Goal: Task Accomplishment & Management: Use online tool/utility

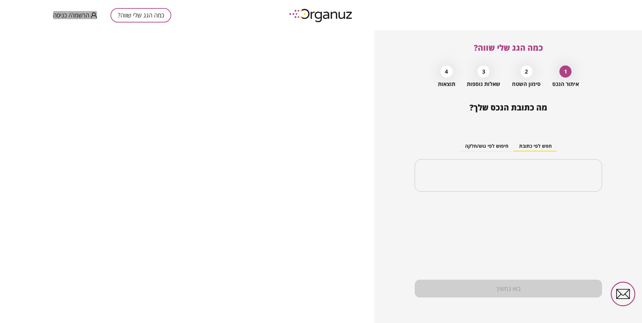
click at [77, 13] on span "הרשמה/ כניסה" at bounding box center [71, 15] width 36 height 7
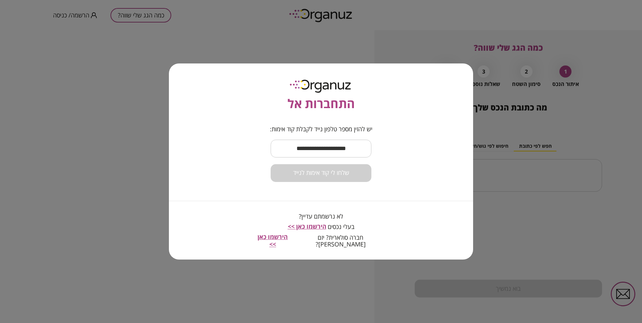
click at [315, 149] on input "text" at bounding box center [321, 149] width 101 height 20
type input "**********"
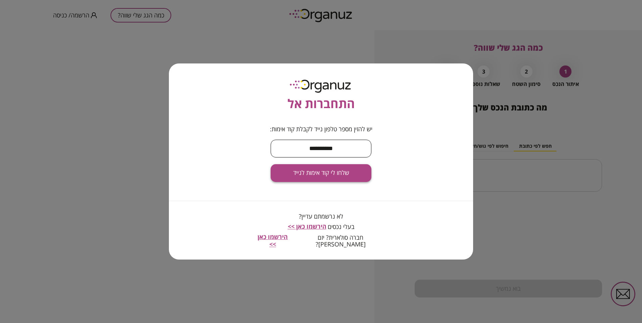
click at [320, 168] on button "שלחו לי קוד אימות לנייד" at bounding box center [321, 173] width 101 height 18
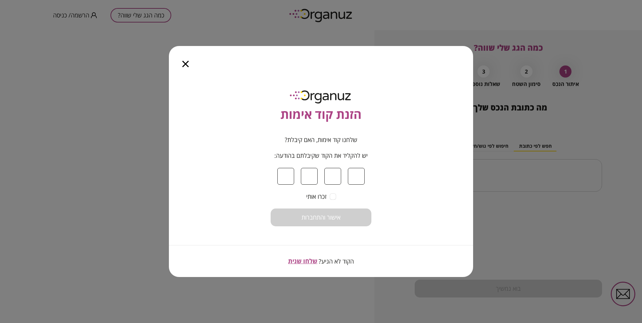
type input "*"
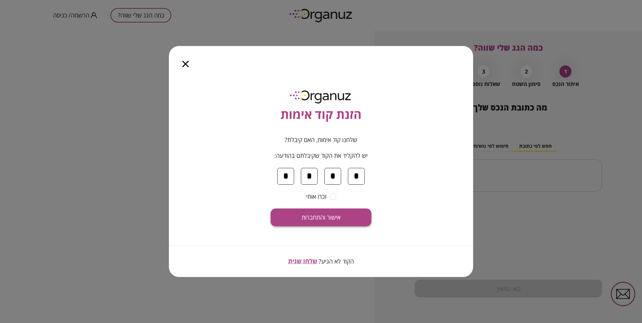
type input "*"
click at [319, 218] on span "אישור והתחברות" at bounding box center [320, 217] width 39 height 7
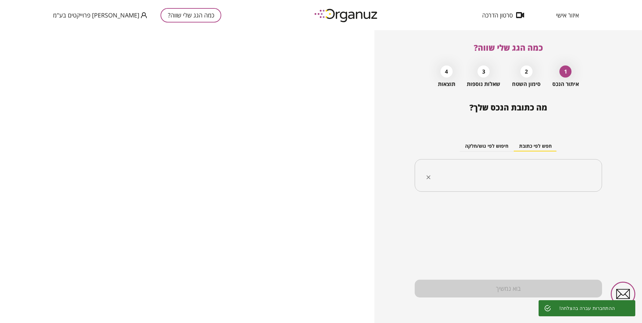
click at [497, 173] on input "text" at bounding box center [511, 175] width 166 height 17
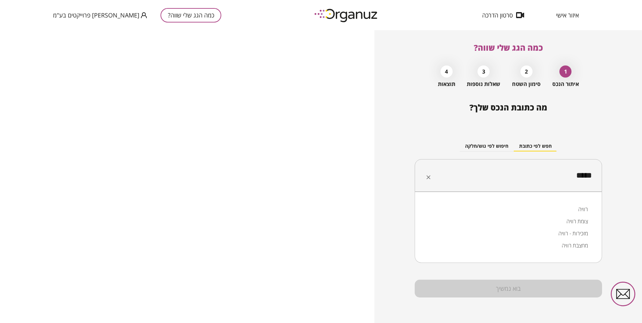
click at [564, 209] on li "רוויה" at bounding box center [508, 209] width 170 height 12
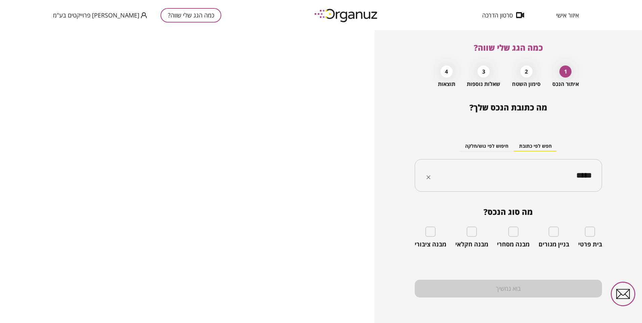
type input "*****"
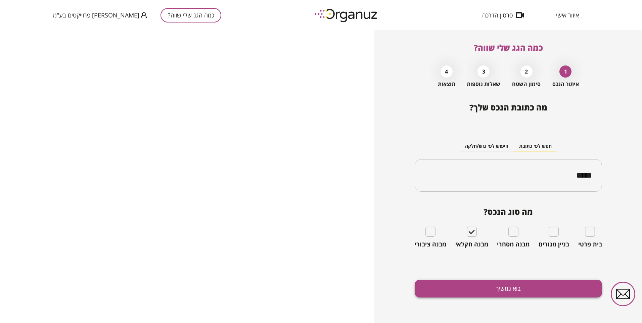
click at [496, 287] on button "בוא נמשיך" at bounding box center [508, 289] width 187 height 18
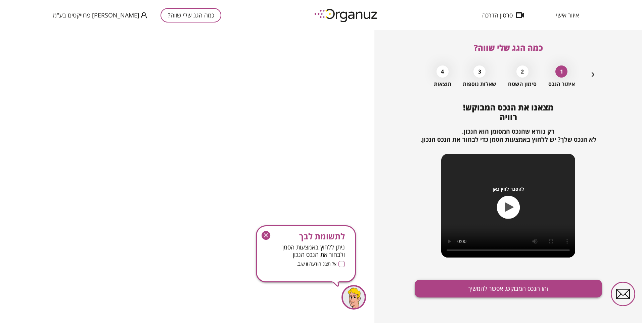
click at [487, 288] on button "זהו הנכס המבוקש, אפשר להמשיך" at bounding box center [508, 289] width 187 height 18
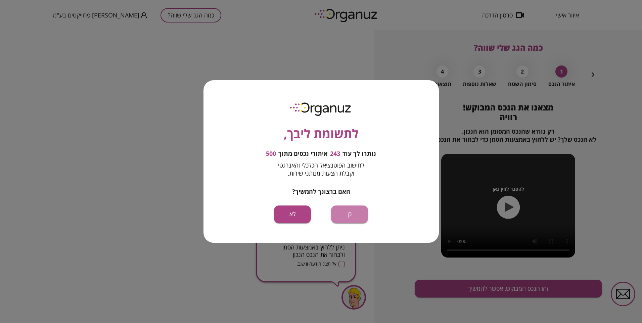
click at [349, 213] on button "כן" at bounding box center [349, 214] width 37 height 18
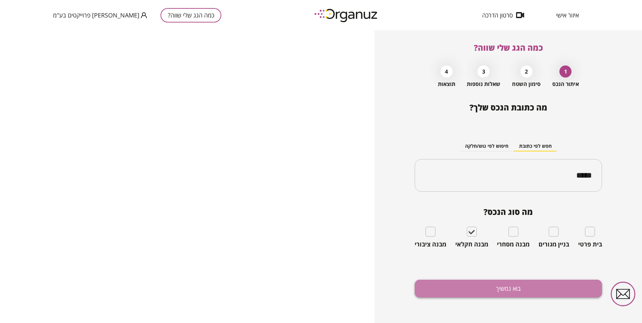
click at [454, 286] on button "בוא נמשיך" at bounding box center [508, 289] width 187 height 18
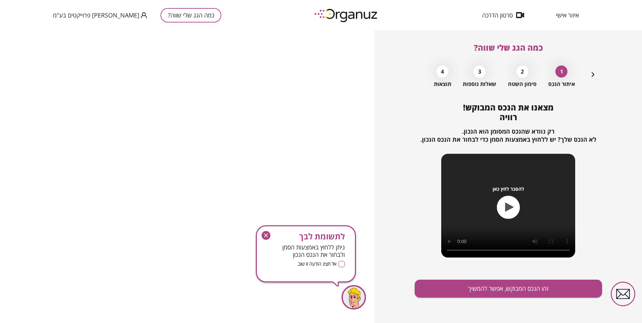
click at [269, 234] on icon "button" at bounding box center [265, 235] width 9 height 9
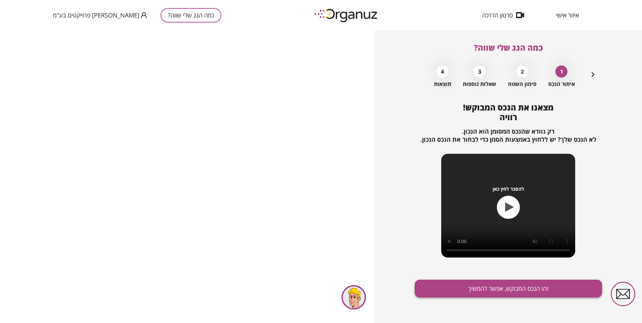
click at [488, 286] on button "זהו הנכס המבוקש, אפשר להמשיך" at bounding box center [508, 289] width 187 height 18
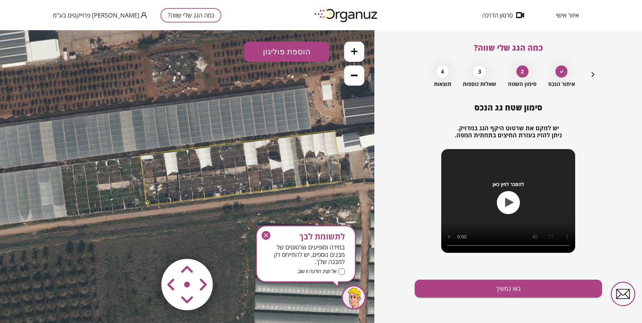
drag, startPoint x: 272, startPoint y: 191, endPoint x: 325, endPoint y: 183, distance: 53.6
click at [325, 183] on polygon at bounding box center [240, 168] width 201 height 75
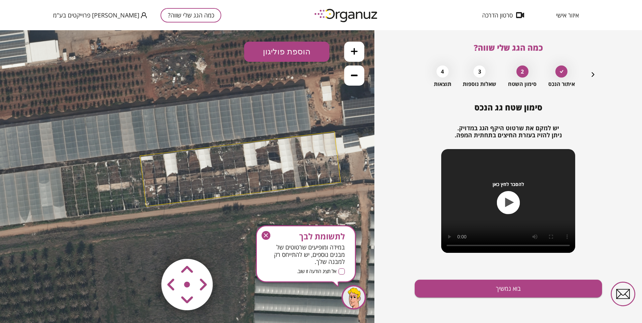
click at [147, 245] on area at bounding box center [147, 245] width 0 height 0
click at [283, 49] on button "הוספת פוליגון" at bounding box center [286, 52] width 85 height 20
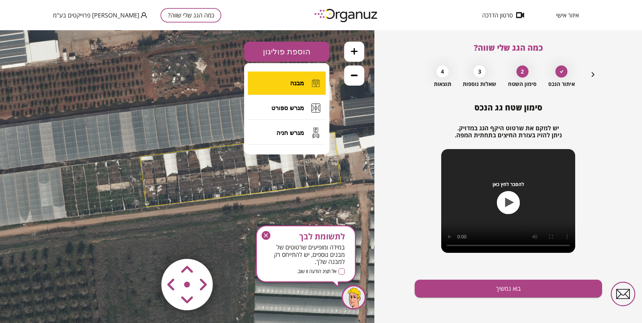
click at [300, 84] on span "מבנה" at bounding box center [297, 83] width 14 height 7
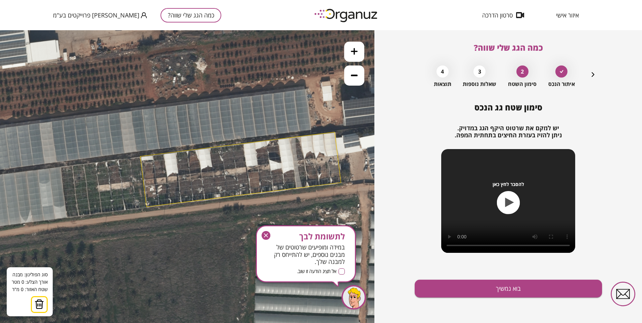
click at [141, 157] on polygon at bounding box center [240, 169] width 201 height 75
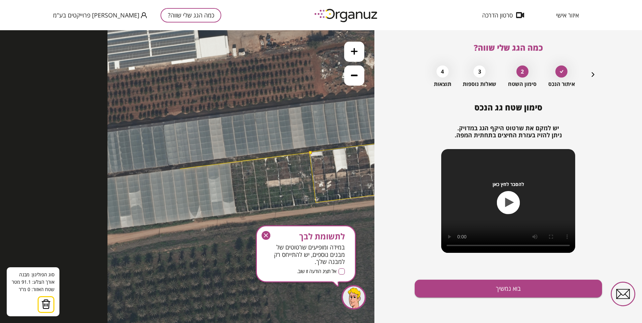
drag, startPoint x: 10, startPoint y: 173, endPoint x: 180, endPoint y: 169, distance: 169.2
click at [180, 169] on icon at bounding box center [409, 164] width 605 height 605
click at [114, 178] on polygon at bounding box center [212, 164] width 196 height 25
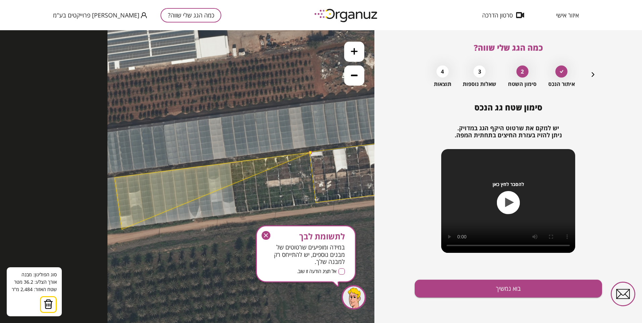
click at [122, 229] on polygon at bounding box center [212, 190] width 196 height 77
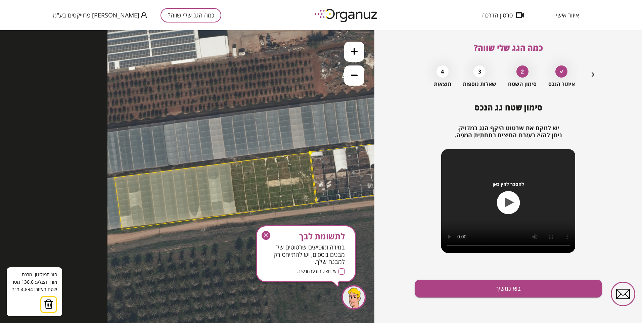
click at [317, 203] on icon at bounding box center [409, 164] width 605 height 605
click at [309, 152] on button at bounding box center [310, 152] width 3 height 3
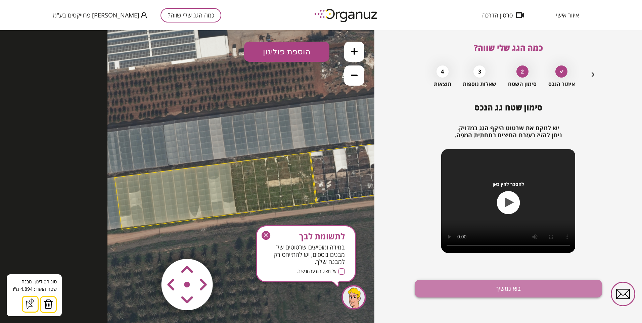
click at [483, 284] on button "בוא נמשיך" at bounding box center [508, 289] width 187 height 18
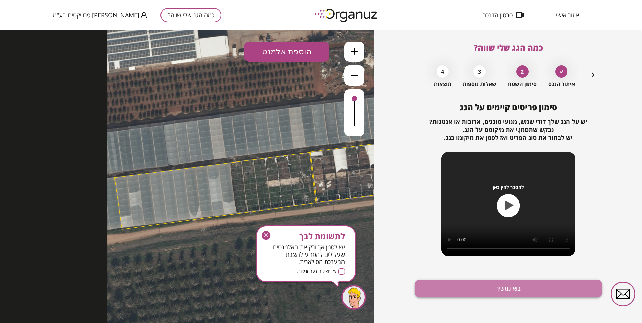
click at [484, 287] on button "בוא נמשיך" at bounding box center [508, 289] width 187 height 18
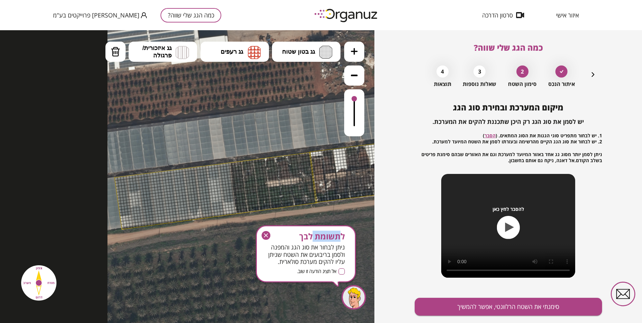
drag, startPoint x: 335, startPoint y: 248, endPoint x: 309, endPoint y: 213, distance: 43.4
drag, startPoint x: 265, startPoint y: 231, endPoint x: 264, endPoint y: 200, distance: 31.2
click at [265, 231] on icon "button" at bounding box center [265, 235] width 9 height 9
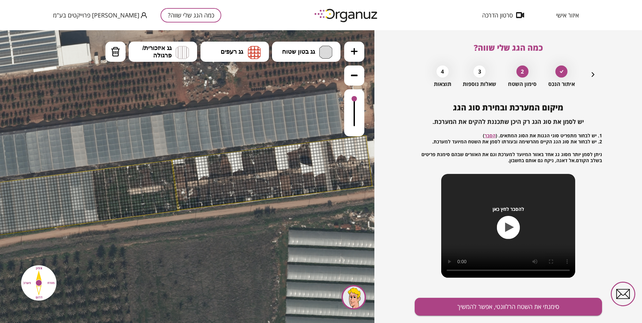
drag, startPoint x: 272, startPoint y: 231, endPoint x: 137, endPoint y: 237, distance: 135.8
click at [137, 237] on icon at bounding box center [271, 172] width 605 height 605
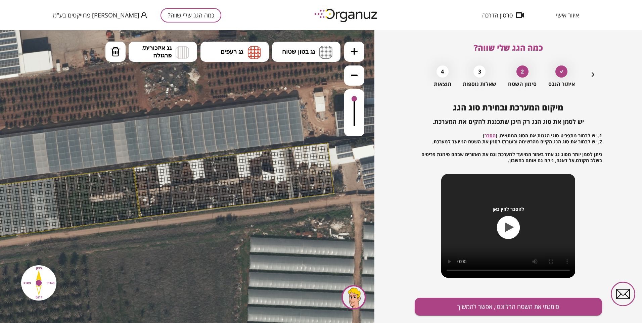
drag, startPoint x: 242, startPoint y: 230, endPoint x: 184, endPoint y: 237, distance: 58.2
click at [185, 238] on icon at bounding box center [233, 179] width 605 height 605
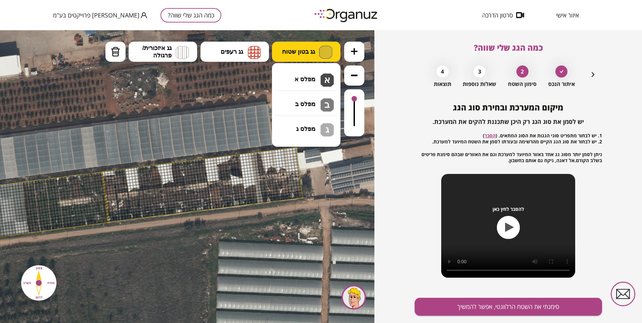
click at [326, 49] on img at bounding box center [325, 52] width 13 height 13
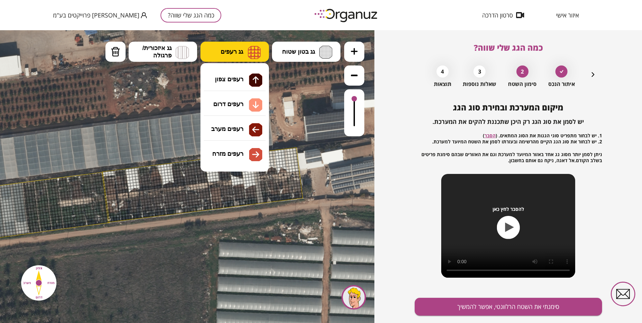
click at [245, 49] on button "גג רעפים" at bounding box center [234, 52] width 68 height 20
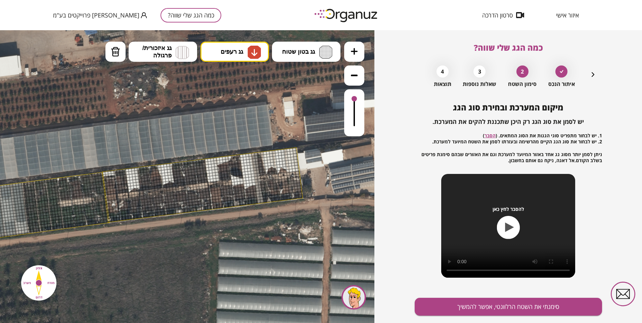
click at [256, 101] on div ".st0 { fill: #FFFFFF; } א" at bounding box center [187, 176] width 374 height 293
drag, startPoint x: 284, startPoint y: 149, endPoint x: 289, endPoint y: 193, distance: 44.6
drag, startPoint x: 287, startPoint y: 189, endPoint x: 283, endPoint y: 158, distance: 30.9
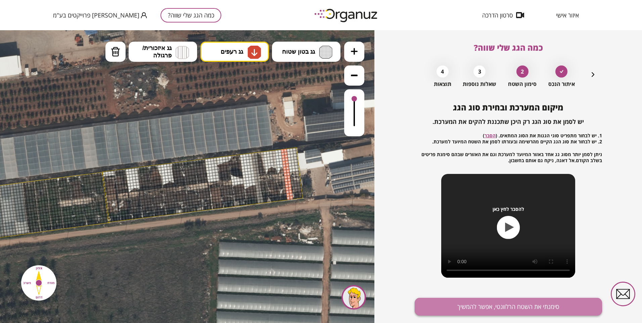
click at [466, 303] on button "סימנתי את השטח הרלוונטי, אפשר להמשיך" at bounding box center [508, 307] width 187 height 18
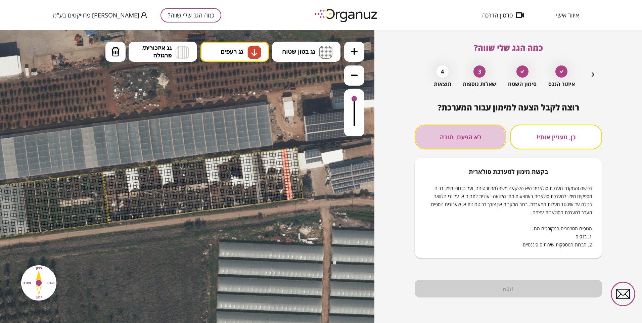
click at [476, 136] on button "לא הפעם, תודה" at bounding box center [461, 137] width 92 height 25
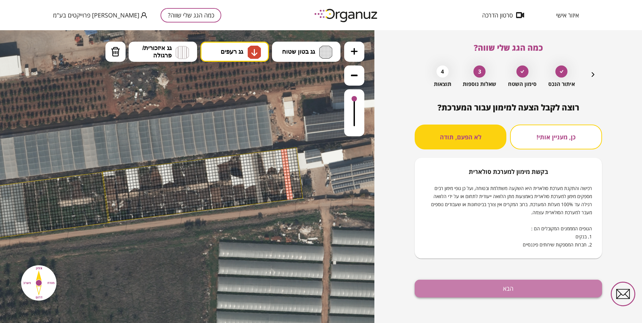
click at [527, 285] on button "הבא" at bounding box center [508, 289] width 187 height 18
click at [516, 286] on button "הבא" at bounding box center [508, 289] width 187 height 18
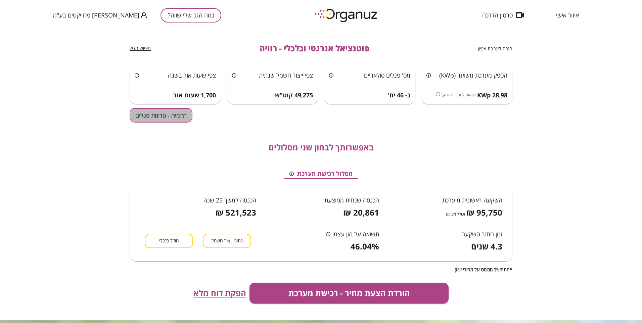
click at [150, 118] on button "הדמיה - פריסת פנלים" at bounding box center [161, 115] width 63 height 14
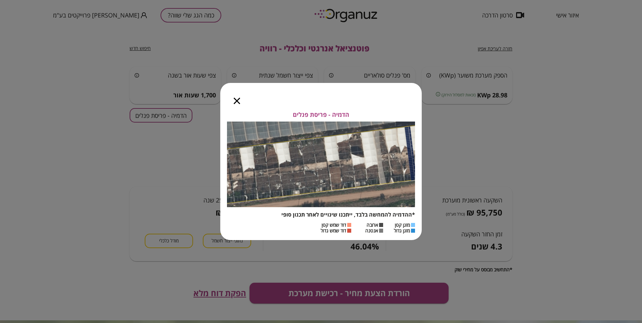
click at [235, 101] on icon "button" at bounding box center [237, 101] width 6 height 6
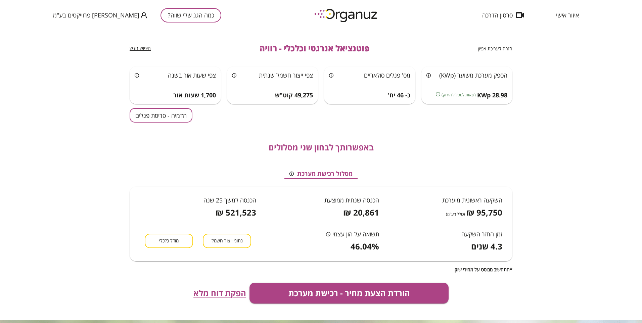
click at [492, 48] on span "חזרה לעריכת אפיון" at bounding box center [495, 48] width 35 height 6
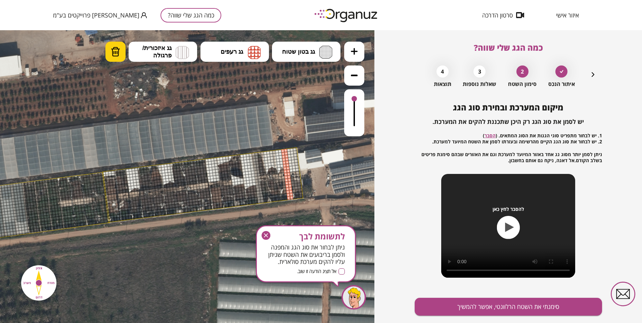
click at [114, 52] on img at bounding box center [115, 52] width 9 height 10
drag, startPoint x: 288, startPoint y: 198, endPoint x: 281, endPoint y: 152, distance: 46.5
drag, startPoint x: 286, startPoint y: 189, endPoint x: 284, endPoint y: 185, distance: 4.7
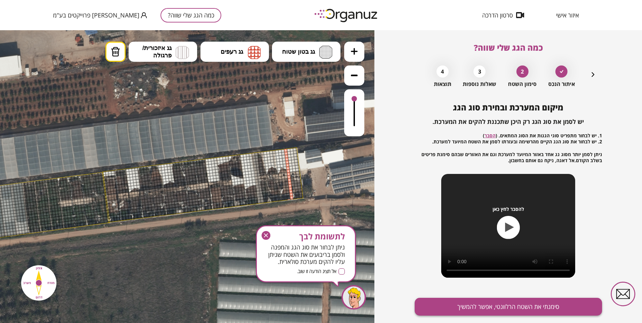
drag, startPoint x: 530, startPoint y: 305, endPoint x: 475, endPoint y: 306, distance: 55.4
click at [529, 305] on button "סימנתי את השטח הרלוונטי, אפשר להמשיך" at bounding box center [508, 307] width 187 height 18
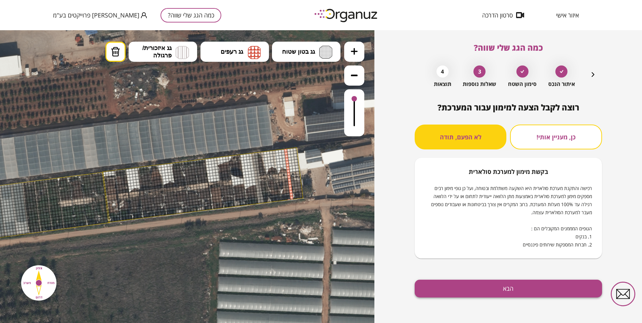
click at [499, 287] on button "הבא" at bounding box center [508, 289] width 187 height 18
click at [492, 288] on button "הבא" at bounding box center [508, 289] width 187 height 18
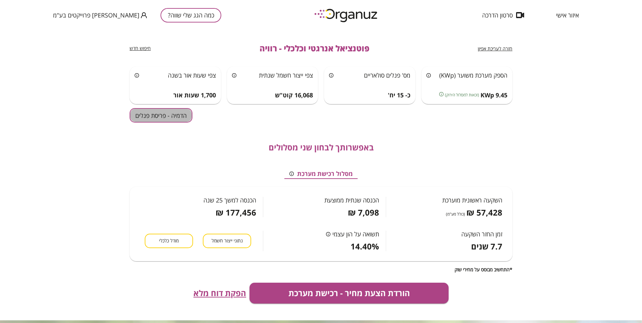
click at [134, 113] on button "הדמיה - פריסת פנלים" at bounding box center [161, 115] width 63 height 14
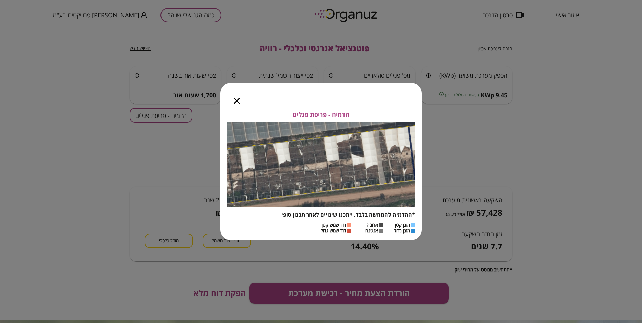
click at [236, 99] on icon "button" at bounding box center [237, 101] width 6 height 6
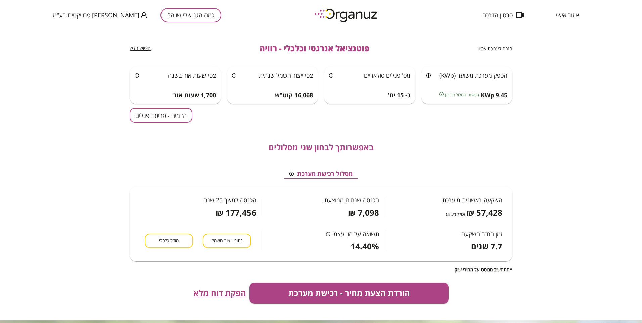
click at [495, 46] on span "חזרה לעריכת אפיון" at bounding box center [495, 48] width 35 height 6
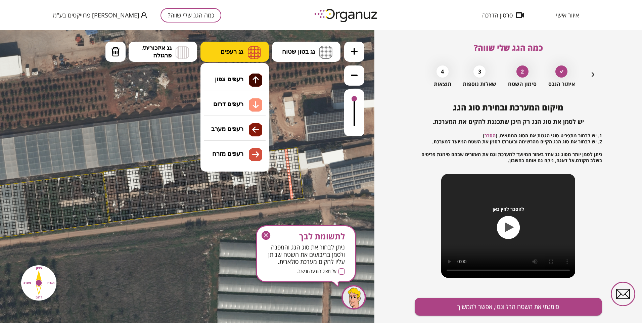
click at [250, 51] on img at bounding box center [254, 52] width 13 height 13
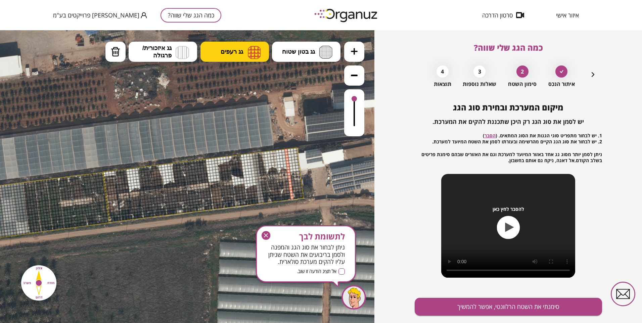
click at [253, 47] on img at bounding box center [254, 52] width 13 height 13
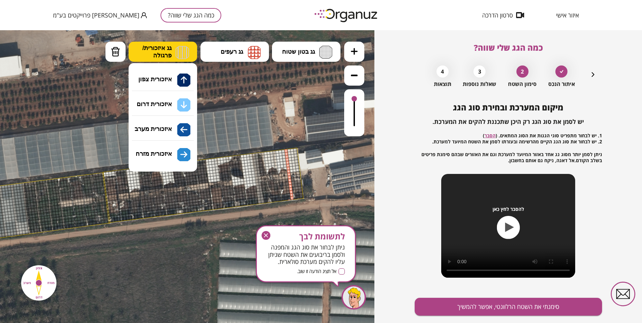
click at [183, 46] on img at bounding box center [182, 52] width 13 height 13
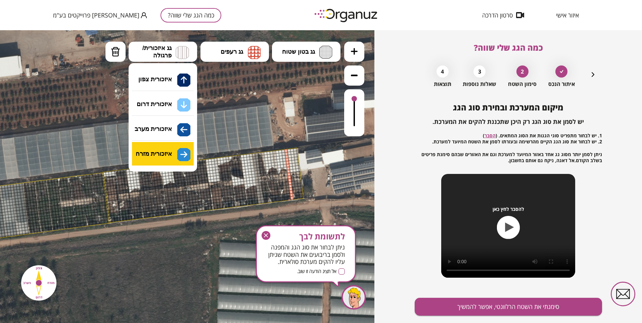
click at [182, 153] on div ".st0 { fill: #FFFFFF; } 10" at bounding box center [187, 176] width 374 height 293
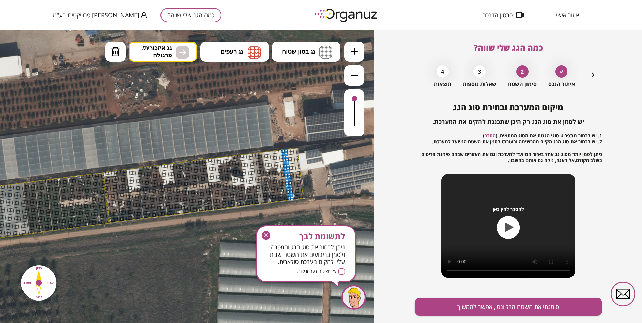
drag, startPoint x: 285, startPoint y: 149, endPoint x: 288, endPoint y: 170, distance: 20.3
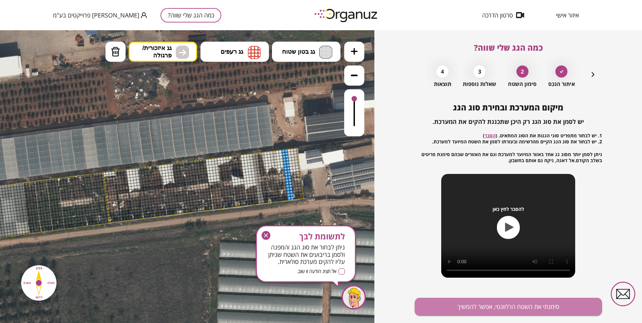
drag, startPoint x: 500, startPoint y: 303, endPoint x: 503, endPoint y: 292, distance: 12.2
click at [501, 302] on button "סימנתי את השטח הרלוונטי, אפשר להמשיך" at bounding box center [508, 307] width 187 height 18
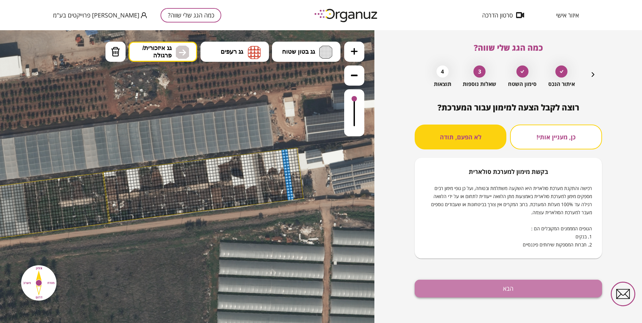
click at [494, 282] on button "הבא" at bounding box center [508, 289] width 187 height 18
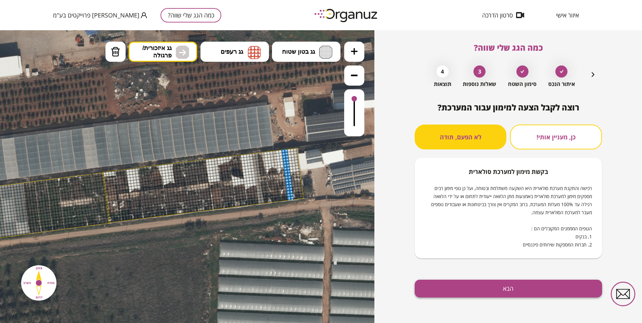
click at [507, 286] on button "הבא" at bounding box center [508, 289] width 187 height 18
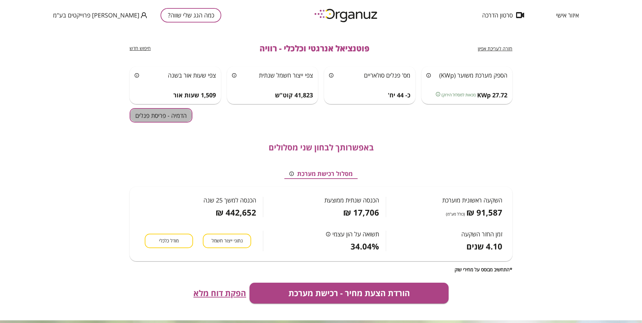
click at [154, 116] on button "הדמיה - פריסת פנלים" at bounding box center [161, 115] width 63 height 14
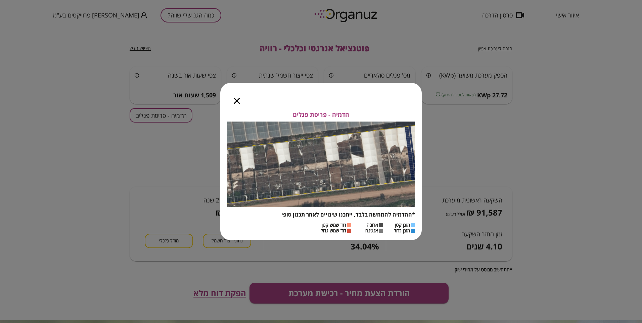
click at [237, 101] on icon "button" at bounding box center [237, 101] width 6 height 6
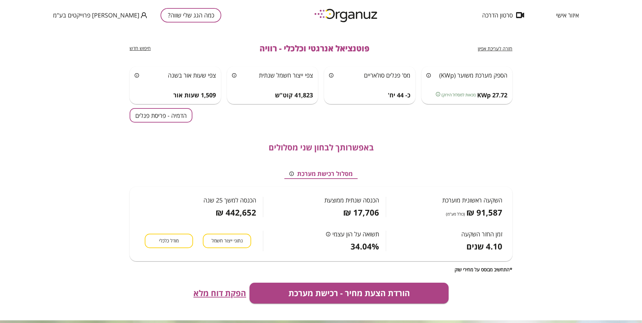
click at [502, 45] on span "חזרה לעריכת אפיון" at bounding box center [495, 48] width 35 height 6
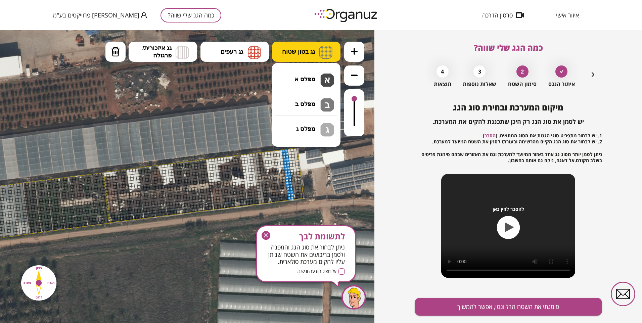
click at [295, 49] on span "גג בטון שטוח" at bounding box center [298, 51] width 33 height 7
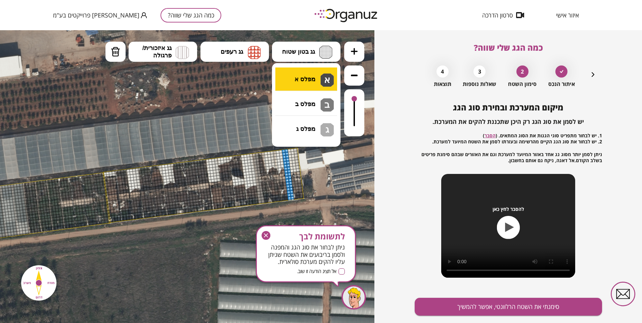
click at [313, 78] on div ".st0 { fill: #FFFFFF; } 10" at bounding box center [187, 176] width 374 height 293
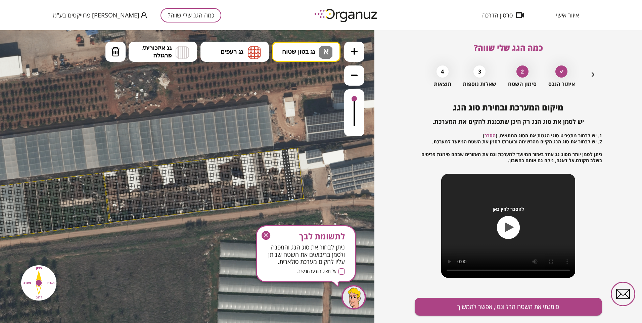
drag, startPoint x: 283, startPoint y: 150, endPoint x: 286, endPoint y: 165, distance: 14.7
click at [114, 51] on img at bounding box center [115, 52] width 9 height 10
click at [295, 188] on div at bounding box center [296, 187] width 3 height 3
click at [294, 188] on div at bounding box center [293, 188] width 3 height 3
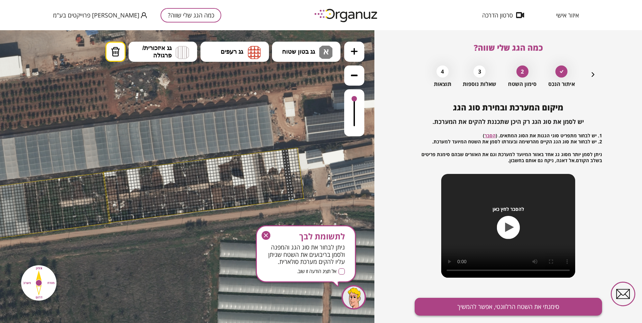
click at [460, 301] on button "סימנתי את השטח הרלוונטי, אפשר להמשיך" at bounding box center [508, 307] width 187 height 18
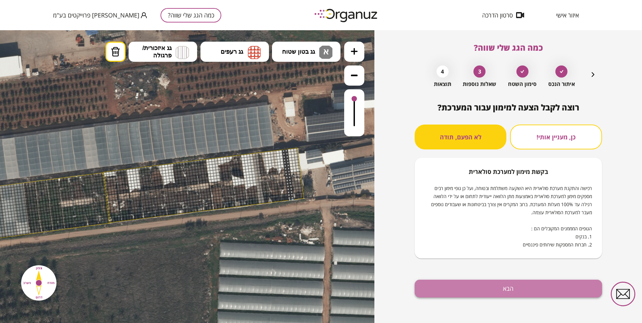
click at [465, 291] on button "הבא" at bounding box center [508, 289] width 187 height 18
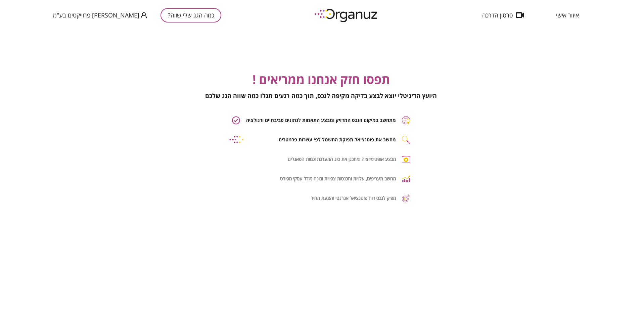
click at [486, 283] on div "תפסו חזק אנחנו ממריאים ! היועץ הדיגיטלי יוצא לבצע בדיקה מקיפה לנכס, תוך כמה רגע…" at bounding box center [321, 176] width 642 height 293
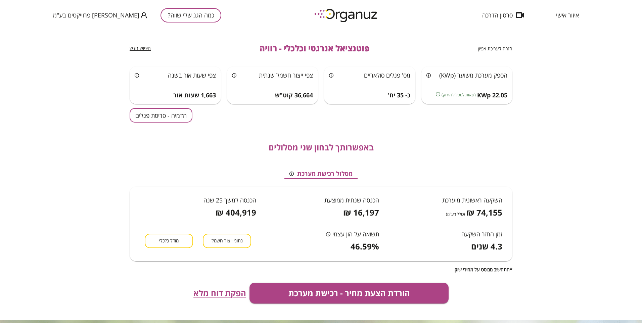
click at [162, 115] on button "הדמיה - פריסת פנלים" at bounding box center [161, 115] width 63 height 14
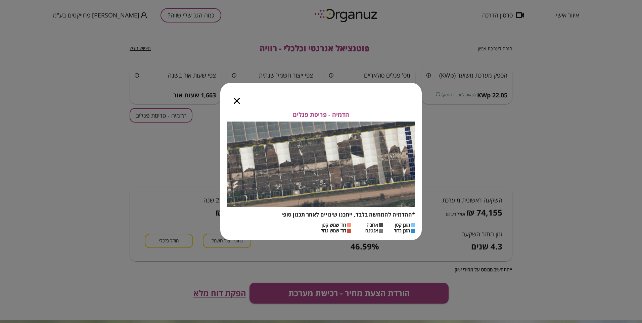
click at [237, 99] on icon "button" at bounding box center [237, 101] width 6 height 6
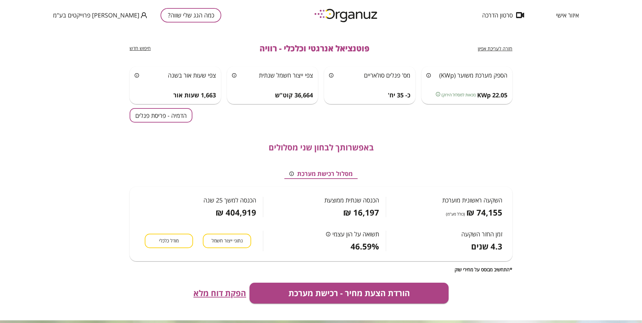
click at [491, 47] on span "חזרה לעריכת אפיון" at bounding box center [495, 48] width 35 height 6
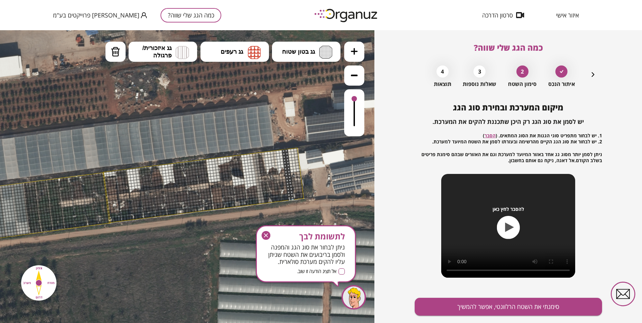
click at [591, 73] on icon "button" at bounding box center [592, 74] width 3 height 5
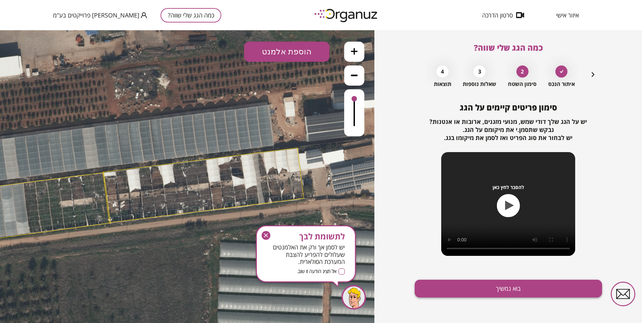
click at [491, 285] on button "בוא נמשיך" at bounding box center [508, 289] width 187 height 18
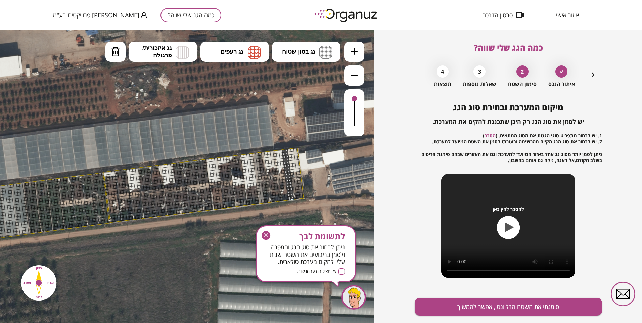
click at [519, 74] on div "2" at bounding box center [522, 71] width 12 height 12
click at [524, 74] on div "2" at bounding box center [522, 71] width 12 height 12
click at [593, 74] on icon "button" at bounding box center [593, 74] width 8 height 8
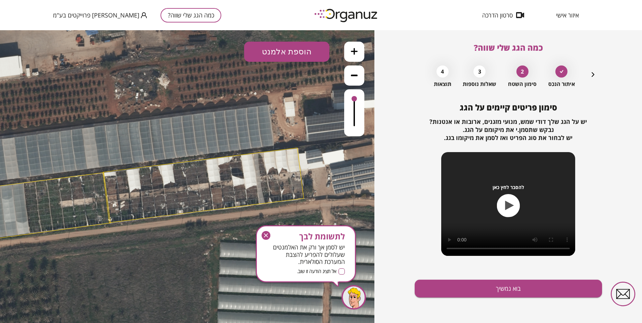
click at [593, 74] on icon "button" at bounding box center [592, 74] width 3 height 5
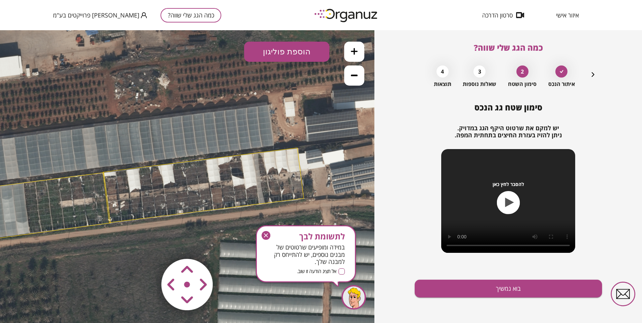
click at [276, 49] on button "הוספת פוליגון" at bounding box center [286, 52] width 85 height 20
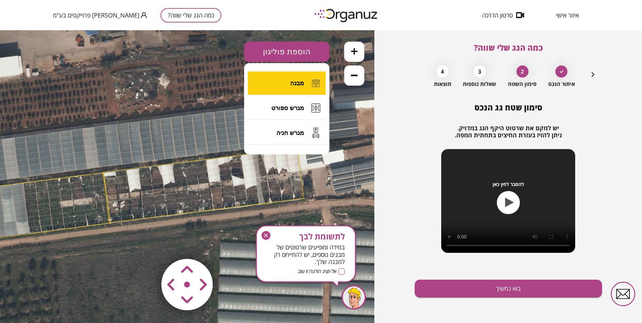
click at [295, 82] on span "מבנה" at bounding box center [297, 83] width 14 height 7
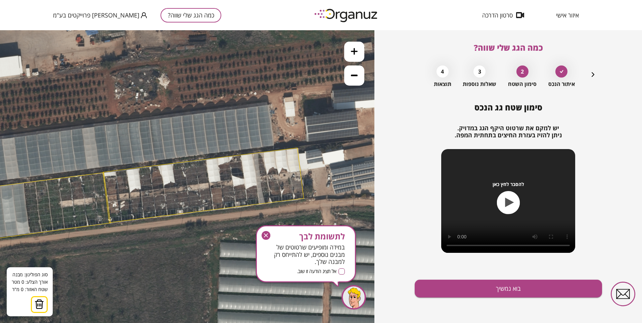
click at [298, 149] on icon at bounding box center [203, 184] width 605 height 605
click at [103, 173] on polygon at bounding box center [200, 161] width 195 height 24
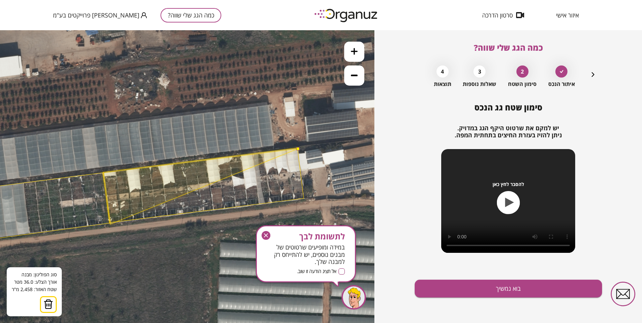
click at [110, 224] on polygon at bounding box center [200, 187] width 195 height 76
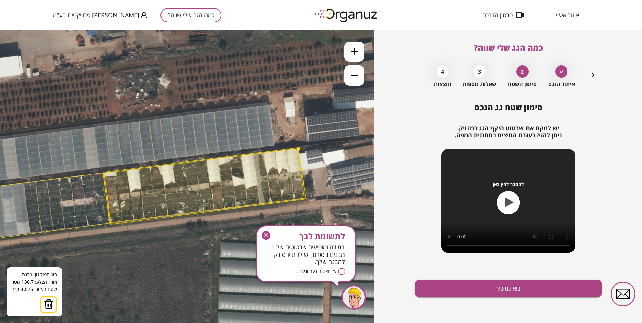
click at [305, 198] on icon at bounding box center [203, 184] width 605 height 605
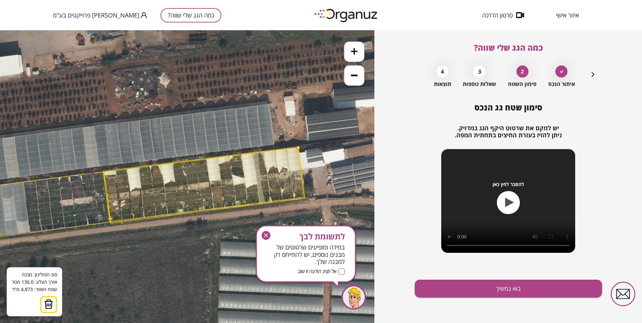
click at [305, 198] on icon at bounding box center [203, 183] width 605 height 605
click at [305, 197] on icon at bounding box center [204, 183] width 605 height 605
click at [298, 146] on button at bounding box center [298, 147] width 3 height 3
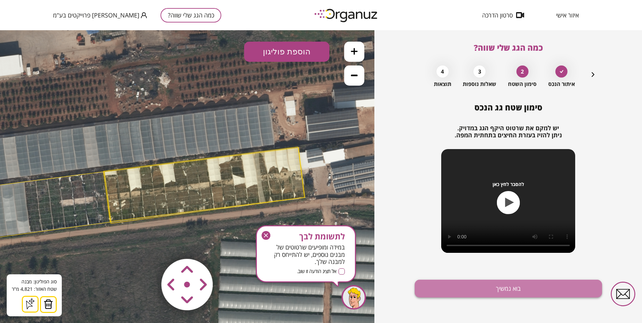
click at [465, 287] on button "בוא נמשיך" at bounding box center [508, 289] width 187 height 18
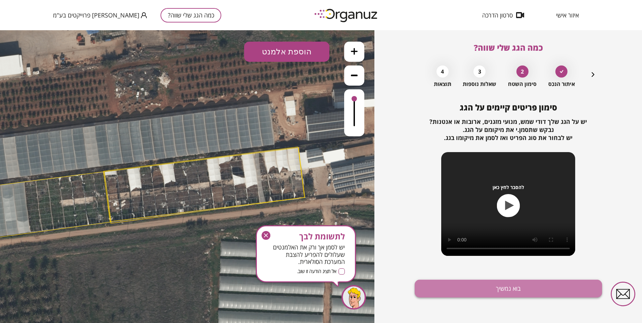
click at [463, 289] on button "בוא נמשיך" at bounding box center [508, 289] width 187 height 18
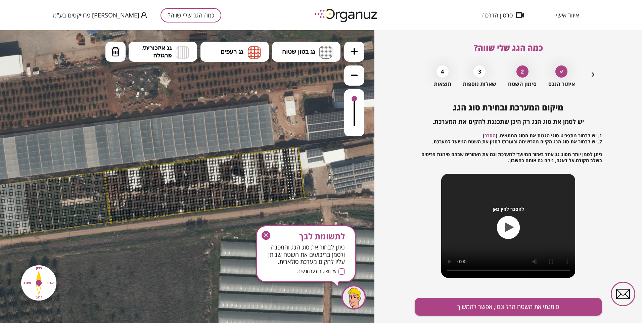
drag, startPoint x: 116, startPoint y: 53, endPoint x: 155, endPoint y: 83, distance: 48.6
click at [117, 54] on img at bounding box center [115, 52] width 9 height 10
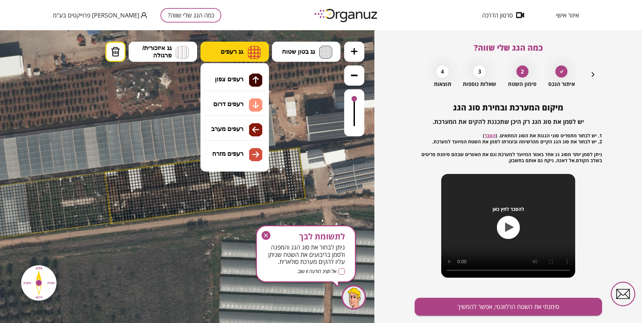
click at [239, 51] on span "גג רעפים" at bounding box center [232, 51] width 22 height 7
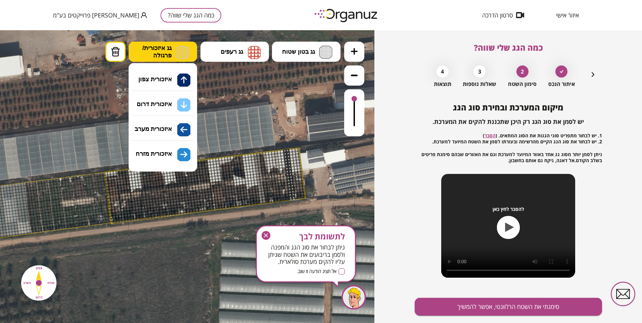
click at [182, 58] on img at bounding box center [182, 52] width 13 height 13
click at [186, 103] on div ".st0 { fill: #FFFFFF; } א" at bounding box center [187, 176] width 374 height 293
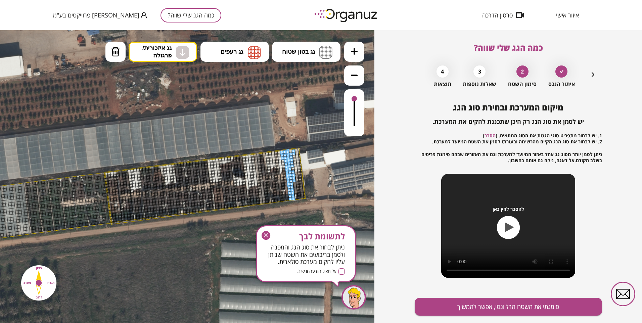
drag, startPoint x: 286, startPoint y: 150, endPoint x: 289, endPoint y: 156, distance: 7.2
click at [107, 52] on button "מחיקה" at bounding box center [115, 52] width 20 height 20
click at [358, 50] on button at bounding box center [354, 52] width 20 height 20
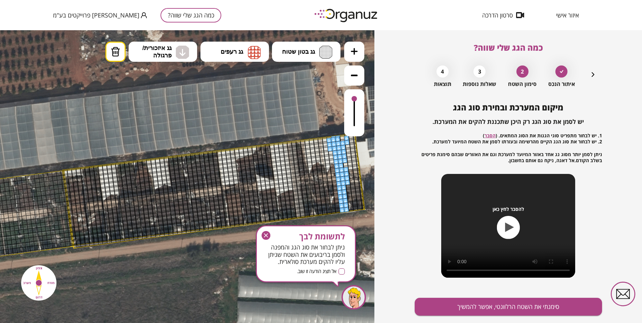
click at [351, 53] on icon at bounding box center [354, 51] width 7 height 7
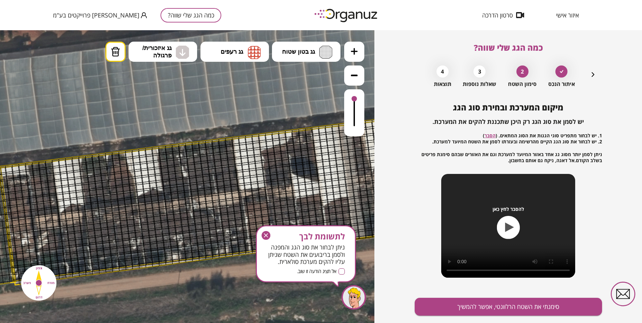
drag, startPoint x: 290, startPoint y: 163, endPoint x: 231, endPoint y: 153, distance: 60.3
drag, startPoint x: 272, startPoint y: 160, endPoint x: 286, endPoint y: 113, distance: 49.3
click at [351, 75] on icon at bounding box center [354, 75] width 7 height 7
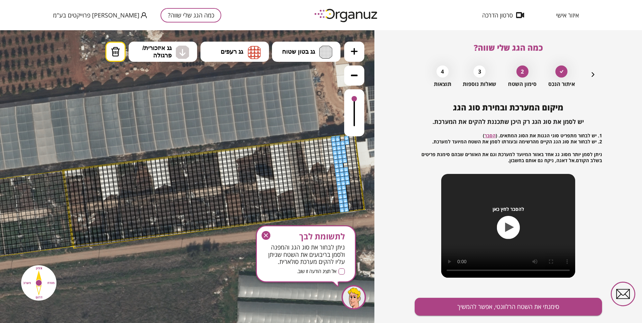
drag, startPoint x: 329, startPoint y: 150, endPoint x: 330, endPoint y: 138, distance: 12.2
drag, startPoint x: 342, startPoint y: 147, endPoint x: 346, endPoint y: 138, distance: 9.6
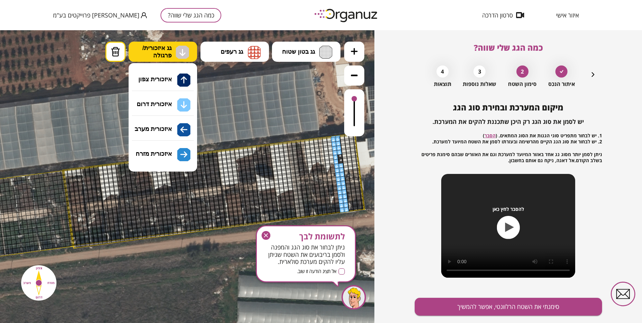
click at [174, 52] on button "גג איזכורית/ פרגולה" at bounding box center [163, 52] width 68 height 20
drag, startPoint x: 170, startPoint y: 102, endPoint x: 198, endPoint y: 128, distance: 38.0
click at [170, 104] on div ".st0 { fill: #FFFFFF; } א" at bounding box center [187, 176] width 374 height 293
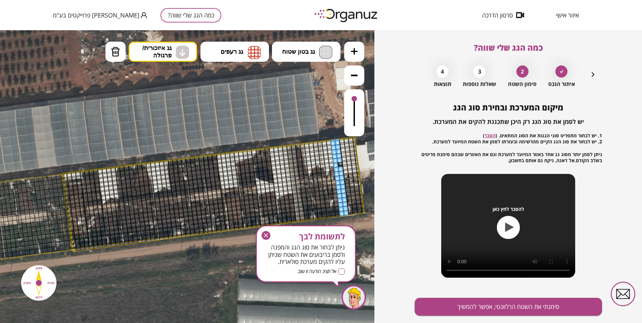
click at [339, 157] on div at bounding box center [339, 159] width 5 height 5
click at [340, 165] on div at bounding box center [339, 164] width 5 height 5
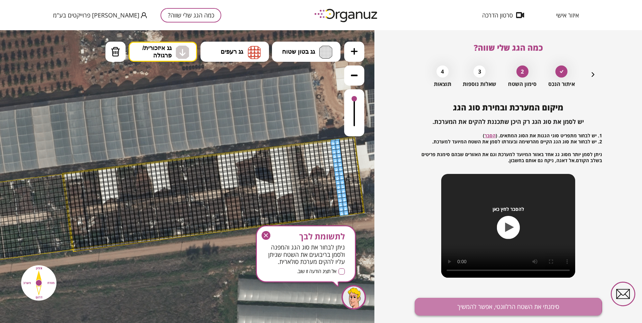
drag, startPoint x: 468, startPoint y: 306, endPoint x: 496, endPoint y: 311, distance: 28.7
click at [467, 305] on button "סימנתי את השטח הרלוונטי, אפשר להמשיך" at bounding box center [508, 307] width 187 height 18
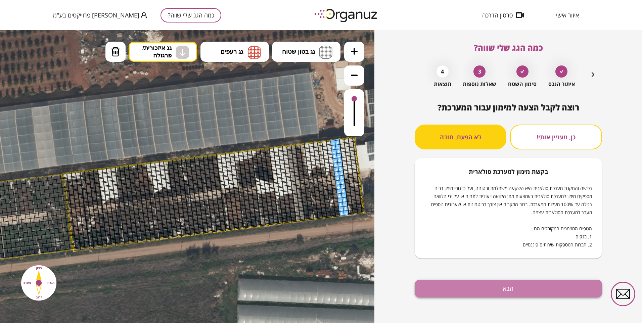
click at [463, 288] on button "הבא" at bounding box center [508, 289] width 187 height 18
click at [459, 286] on button "הבא" at bounding box center [508, 289] width 187 height 18
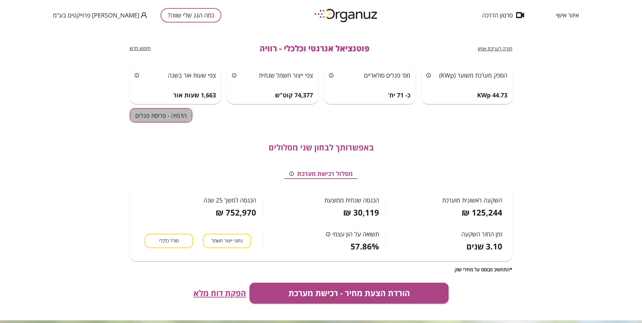
click at [151, 115] on button "הדמיה - פריסת פנלים" at bounding box center [161, 115] width 63 height 14
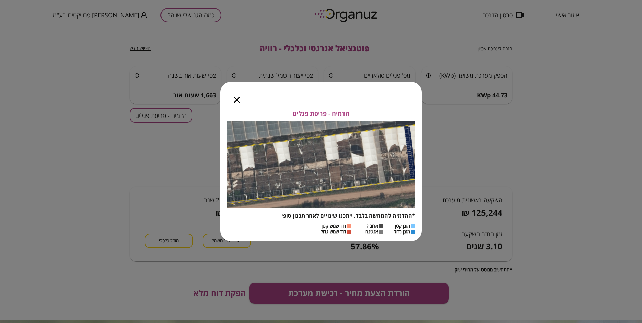
click at [236, 99] on icon "button" at bounding box center [237, 100] width 6 height 6
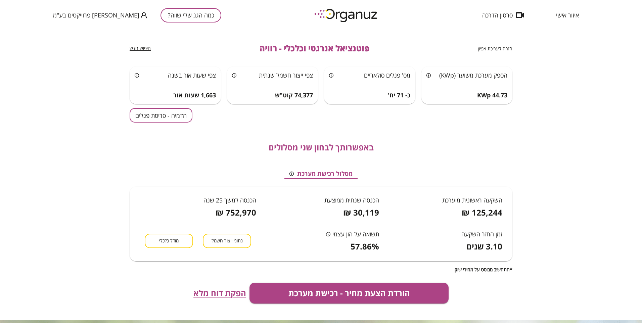
click at [490, 49] on span "חזרה לעריכת אפיון" at bounding box center [495, 48] width 35 height 6
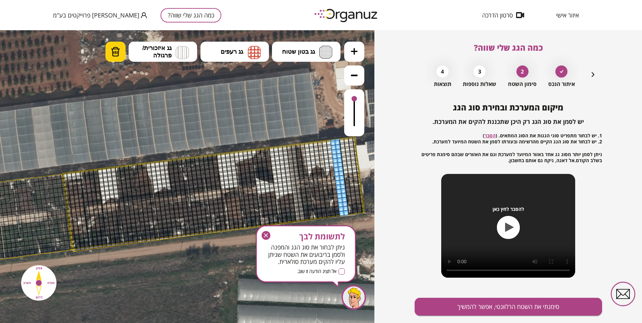
click at [112, 55] on img at bounding box center [115, 52] width 9 height 10
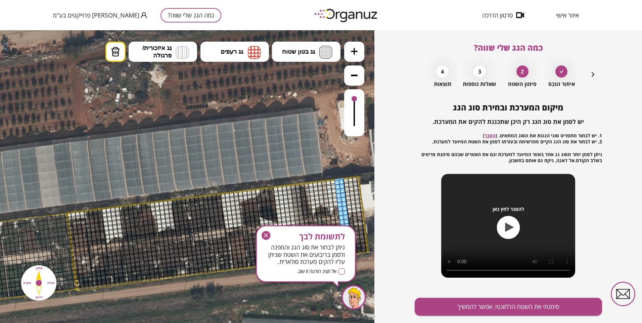
drag, startPoint x: 332, startPoint y: 138, endPoint x: 338, endPoint y: 176, distance: 38.7
click at [337, 177] on icon at bounding box center [217, 231] width 907 height 907
drag, startPoint x: 339, startPoint y: 179, endPoint x: 331, endPoint y: 213, distance: 34.5
click at [262, 234] on icon "button" at bounding box center [265, 235] width 9 height 9
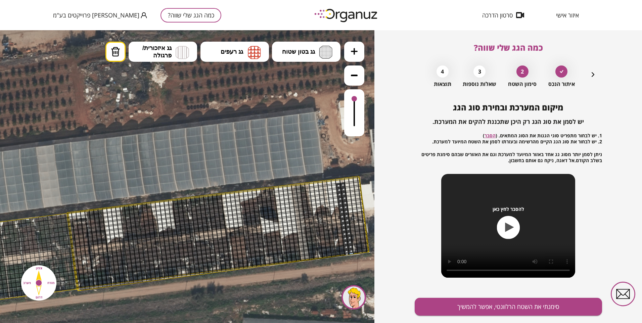
drag, startPoint x: 348, startPoint y: 227, endPoint x: 341, endPoint y: 226, distance: 6.8
drag, startPoint x: 339, startPoint y: 183, endPoint x: 341, endPoint y: 190, distance: 7.0
drag, startPoint x: 336, startPoint y: 185, endPoint x: 324, endPoint y: 190, distance: 12.9
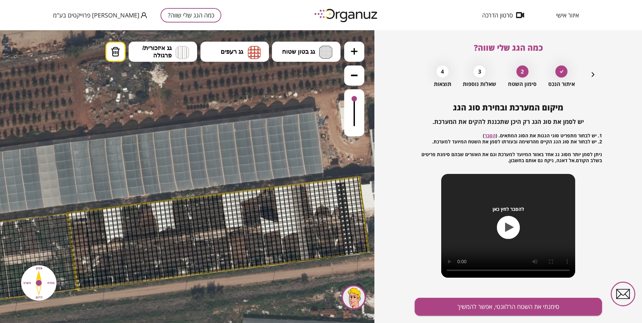
click at [116, 47] on button "מחיקה" at bounding box center [115, 52] width 20 height 20
drag, startPoint x: 342, startPoint y: 184, endPoint x: 341, endPoint y: 199, distance: 15.5
click at [109, 48] on button "מחיקה" at bounding box center [115, 52] width 20 height 20
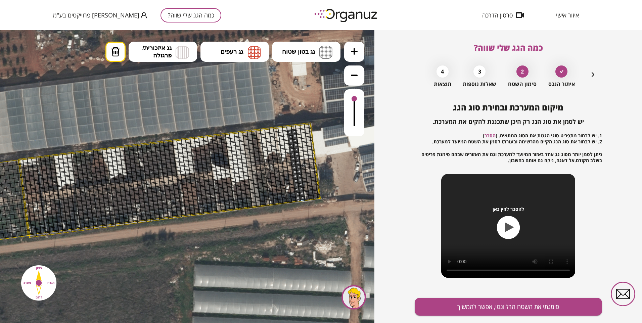
drag, startPoint x: 198, startPoint y: 138, endPoint x: 135, endPoint y: 81, distance: 84.1
click at [136, 80] on icon at bounding box center [169, 177] width 907 height 907
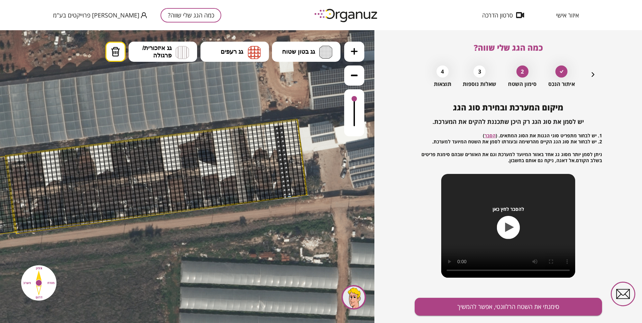
drag, startPoint x: 284, startPoint y: 177, endPoint x: 285, endPoint y: 145, distance: 32.3
